Goal: Check status: Check status

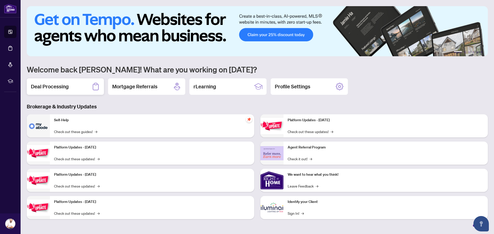
click at [41, 89] on h2 "Deal Processing" at bounding box center [50, 86] width 38 height 7
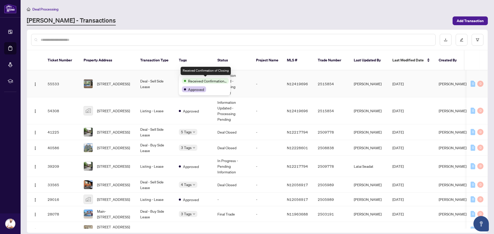
click at [194, 79] on span "Received Confirmation of Closing" at bounding box center [207, 81] width 39 height 6
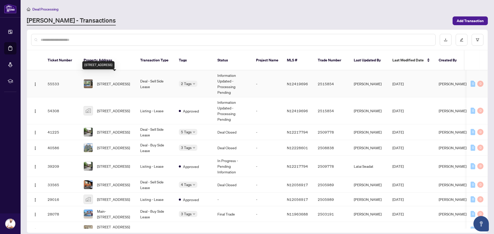
click at [105, 81] on span "[STREET_ADDRESS]" at bounding box center [113, 84] width 33 height 6
